Goal: Find specific page/section: Find specific page/section

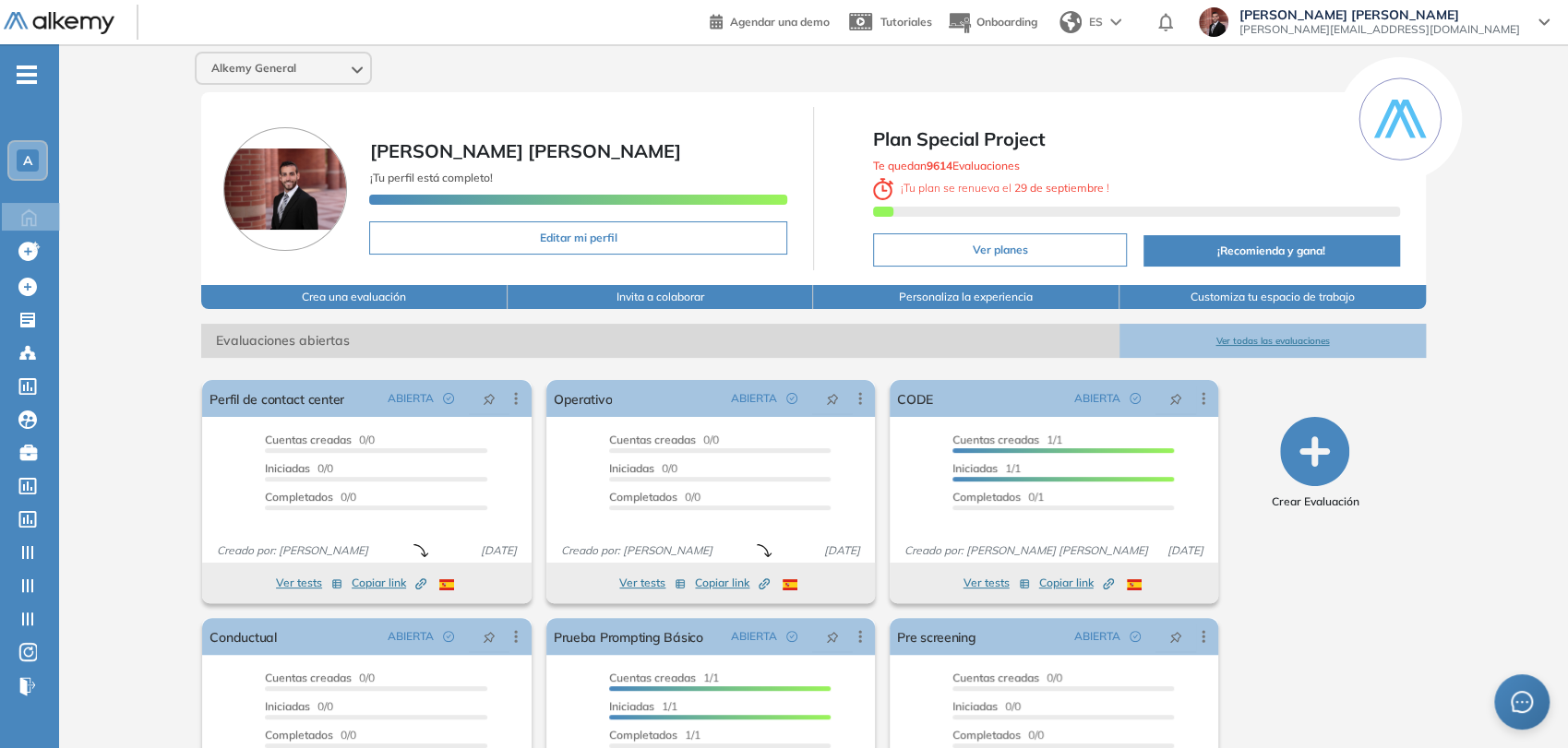
click at [19, 76] on span "-" at bounding box center [27, 73] width 21 height 15
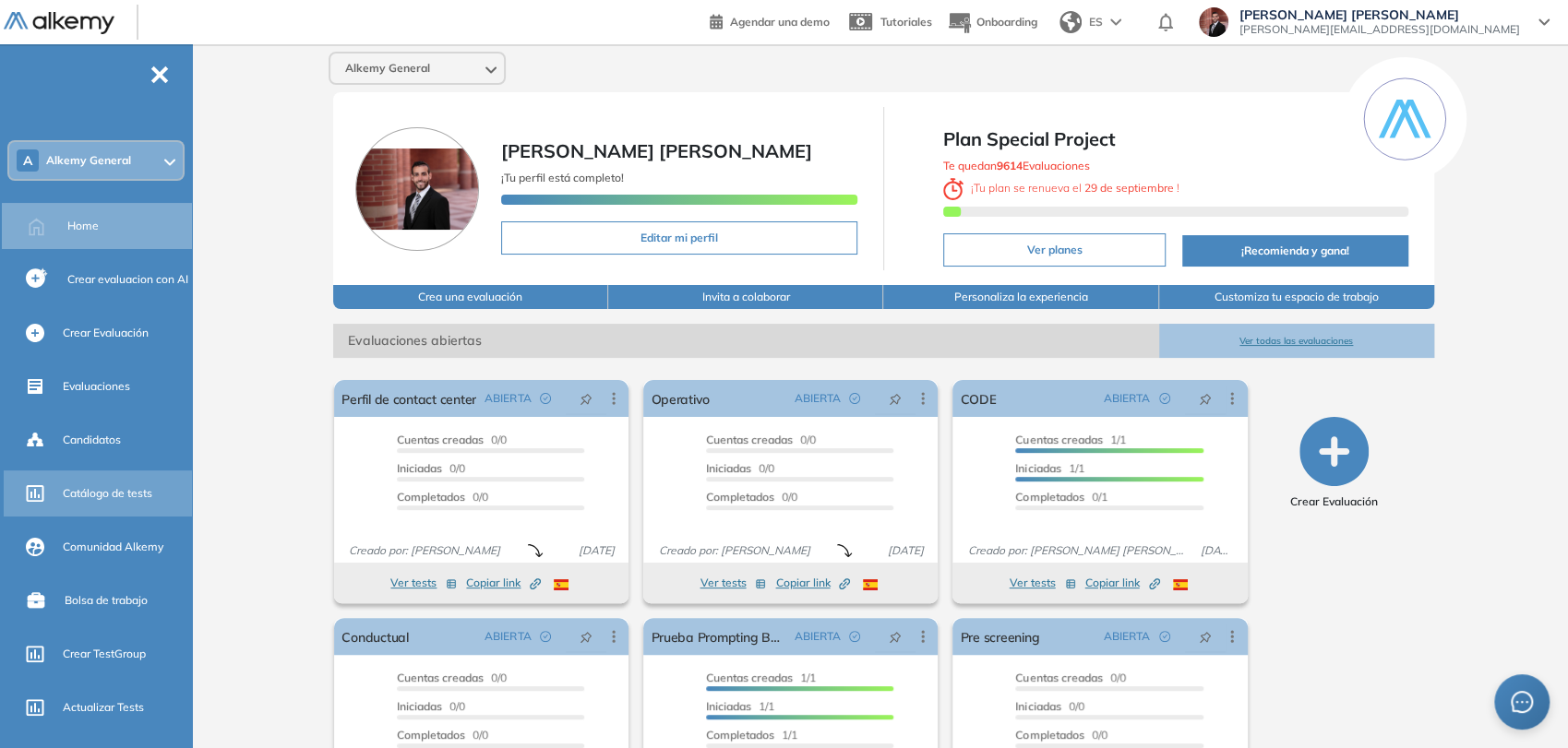
click at [135, 500] on span "Catálogo de tests" at bounding box center [107, 493] width 89 height 17
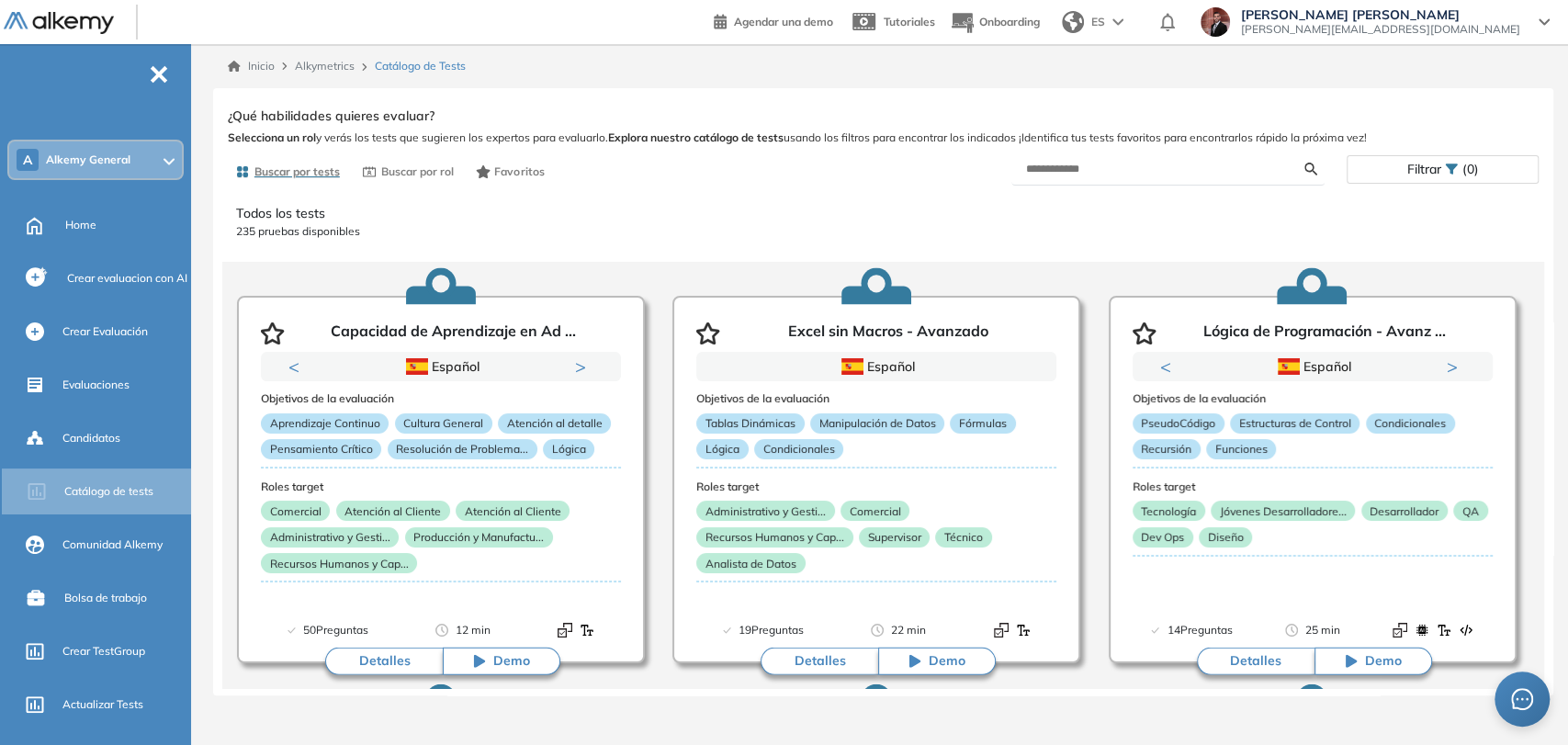
click at [1135, 28] on div "ES" at bounding box center [1094, 22] width 80 height 37
click at [1145, 96] on li "Inglés" at bounding box center [1099, 91] width 91 height 29
